Goal: Task Accomplishment & Management: Use online tool/utility

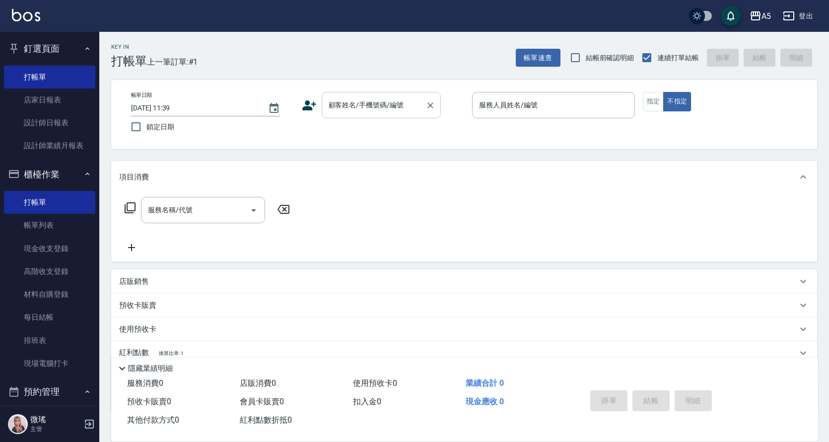
click at [339, 103] on input "顧客姓名/手機號碼/編號" at bounding box center [373, 104] width 95 height 17
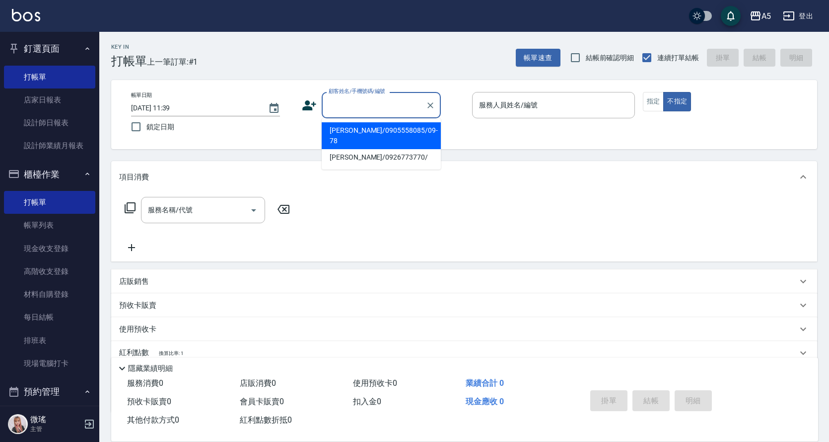
click at [356, 103] on input "顧客姓名/手機號碼/編號" at bounding box center [373, 104] width 95 height 17
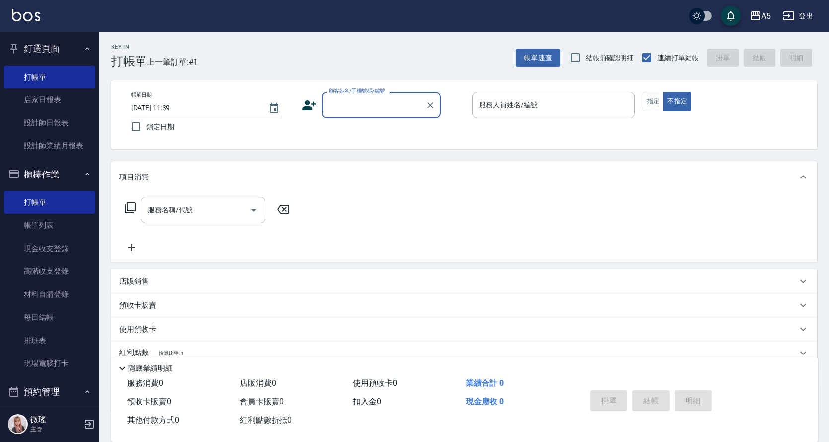
click at [357, 103] on input "顧客姓名/手機號碼/編號" at bounding box center [373, 104] width 95 height 17
click at [370, 149] on li "新客人 姓名未設定/無/null" at bounding box center [381, 147] width 119 height 16
type input "新客人 姓名未設定/無/null"
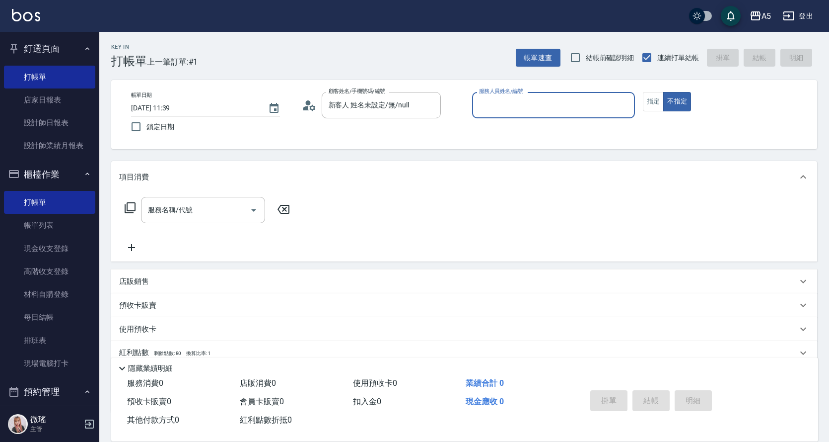
click at [507, 108] on input "服務人員姓名/編號" at bounding box center [554, 104] width 154 height 17
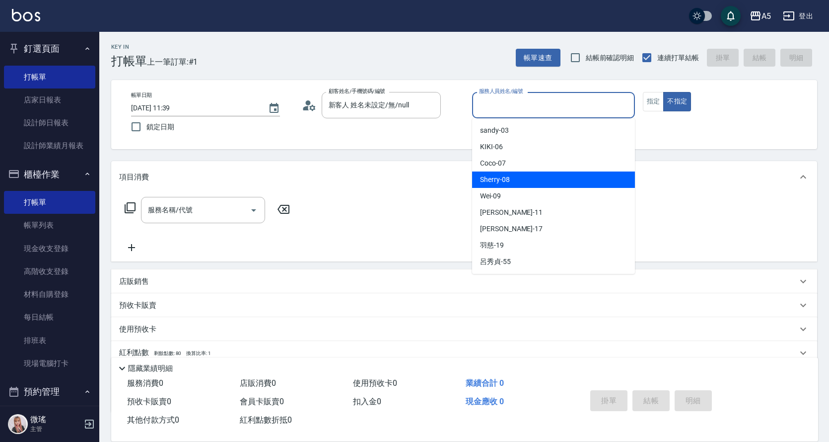
drag, startPoint x: 511, startPoint y: 175, endPoint x: 517, endPoint y: 173, distance: 6.5
click at [513, 175] on div "Sherry -08" at bounding box center [553, 179] width 163 height 16
type input "Sherry-08"
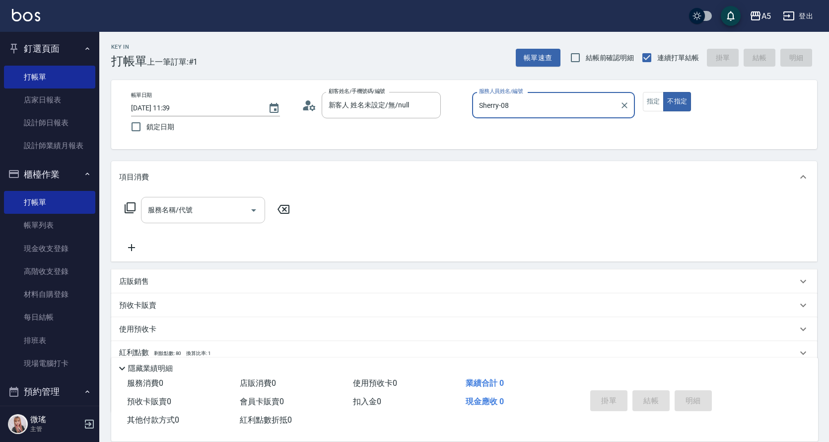
click at [197, 197] on div "服務名稱/代號" at bounding box center [203, 210] width 124 height 26
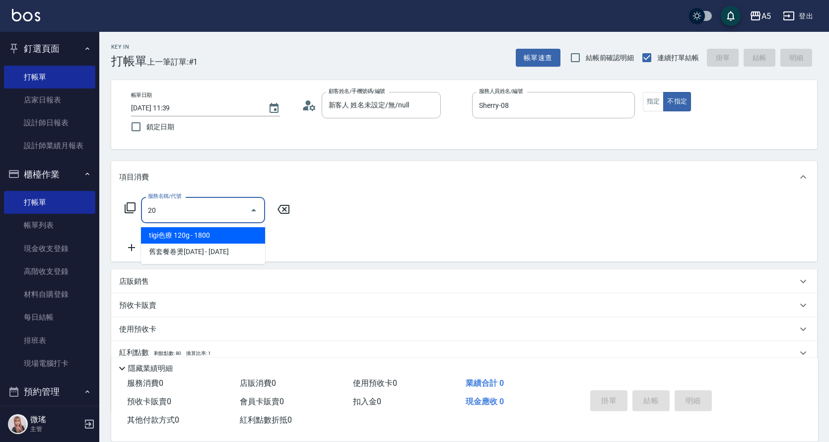
type input "201"
type input "30"
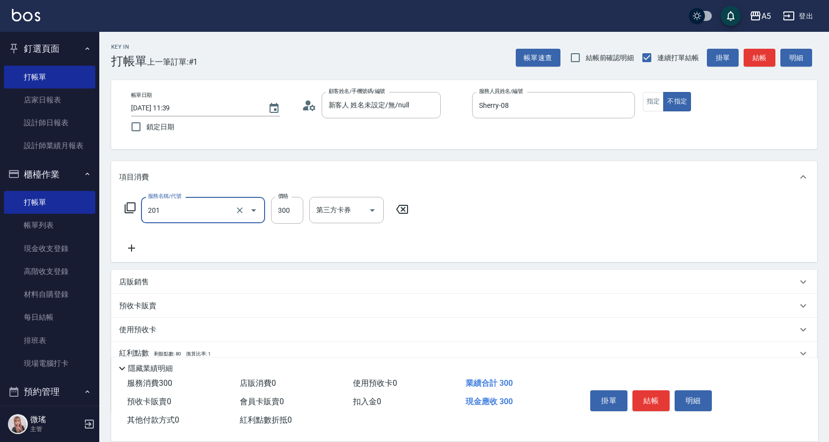
type input "洗髮(201)"
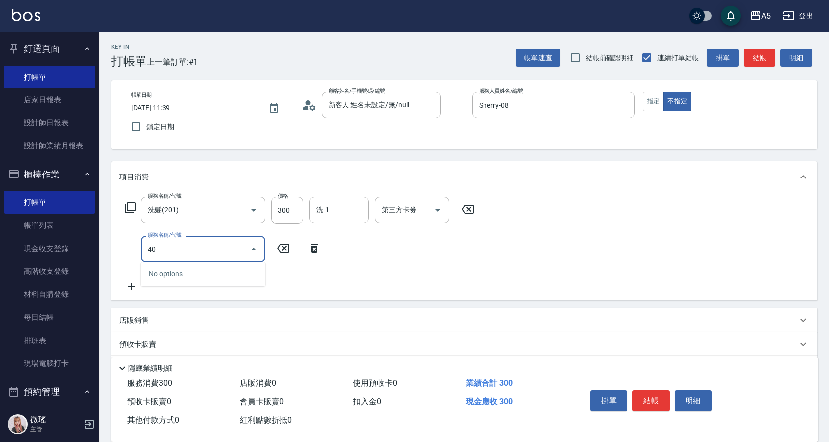
type input "401"
type input "70"
type input "剪髮(401)"
click at [292, 220] on input "300" at bounding box center [287, 210] width 32 height 27
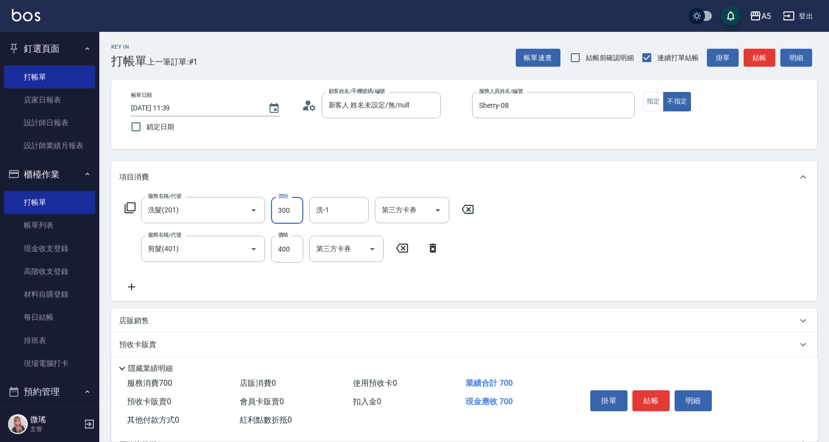
type input "40"
type input "320"
type input "70"
type input "320"
click at [659, 394] on button "結帳" at bounding box center [651, 400] width 37 height 21
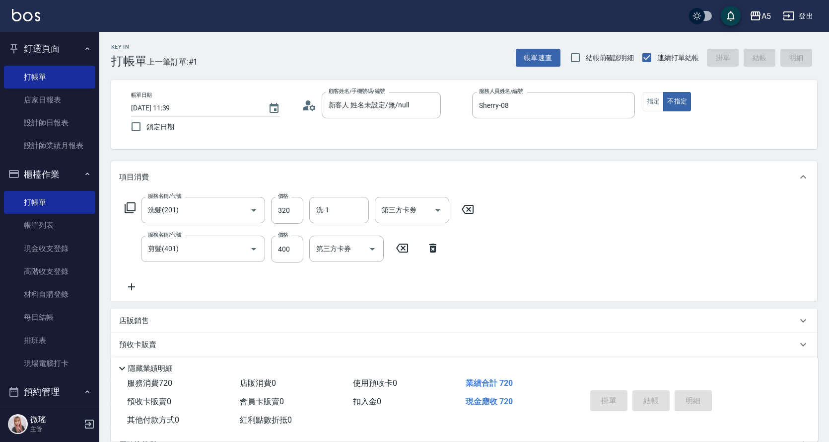
type input "[DATE] 12:24"
type input "0"
